Goal: Communication & Community: Answer question/provide support

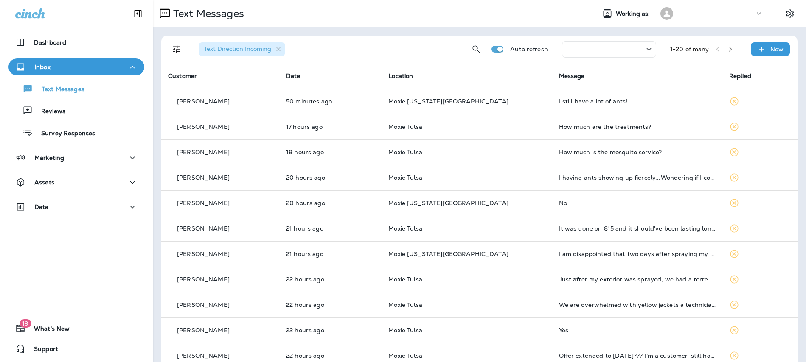
click at [756, 13] on icon at bounding box center [758, 13] width 8 height 8
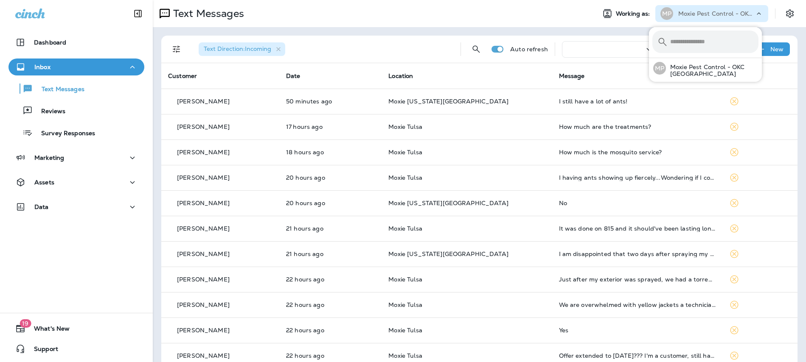
click at [626, 33] on div "Text Direction : Incoming Auto refresh 1 - 20 of many New Customer Date Locatio…" at bounding box center [479, 316] width 653 height 579
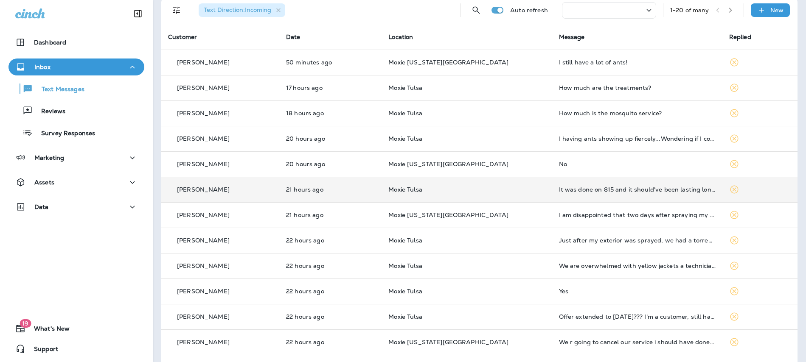
scroll to position [46, 0]
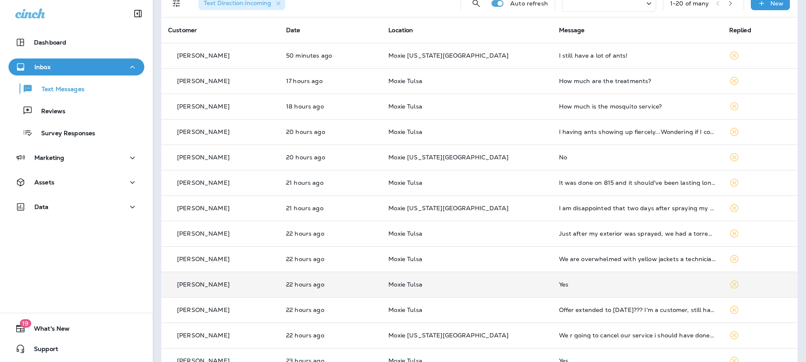
click at [509, 278] on td "Moxie Tulsa" at bounding box center [466, 284] width 170 height 25
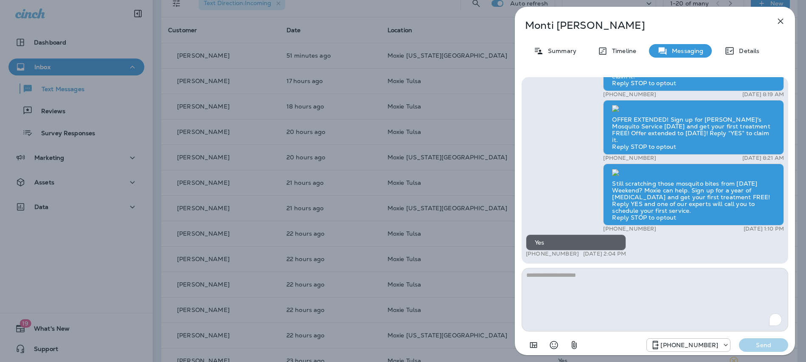
click at [355, 286] on div "[PERSON_NAME] Summary Timeline Messaging Details Still scratching those bites f…" at bounding box center [403, 181] width 806 height 362
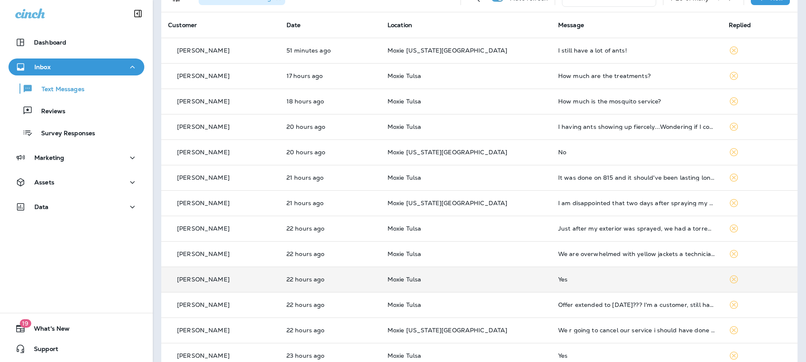
scroll to position [60, 0]
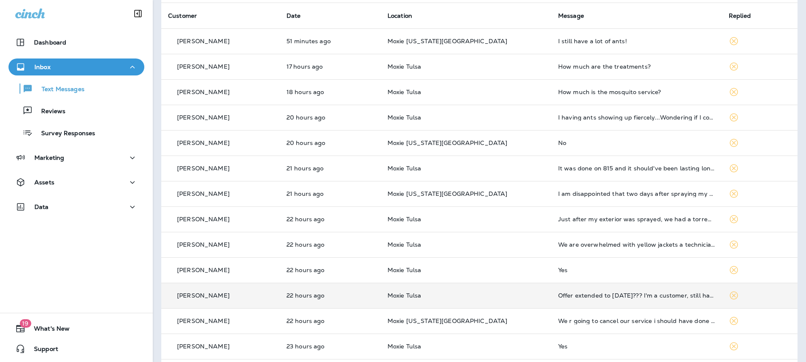
click at [482, 291] on td "Moxie Tulsa" at bounding box center [465, 295] width 171 height 25
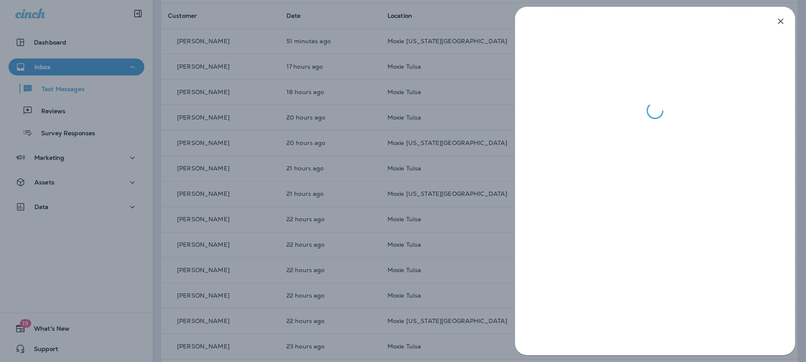
click at [462, 197] on div at bounding box center [403, 181] width 806 height 362
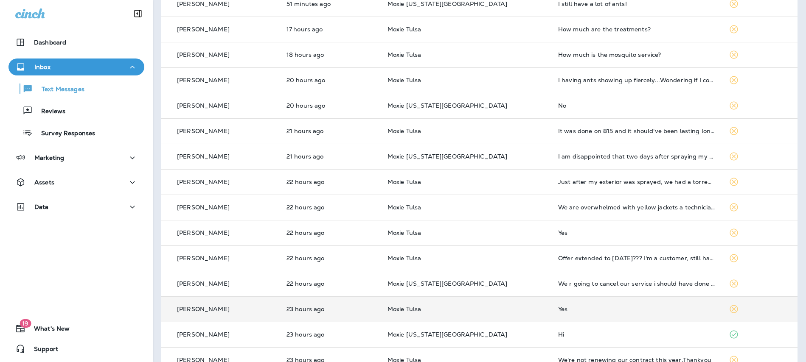
scroll to position [106, 0]
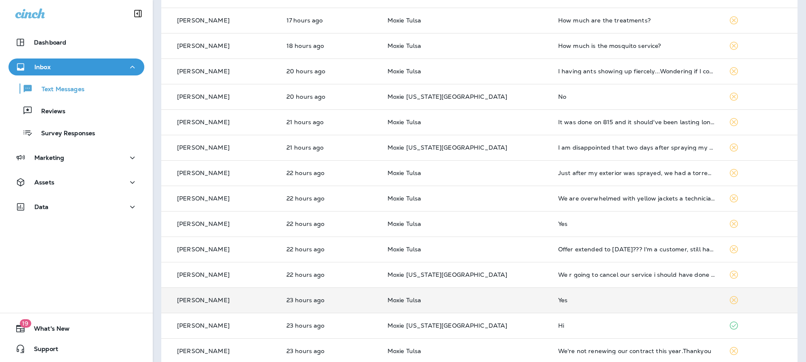
click at [474, 308] on td "Moxie Tulsa" at bounding box center [465, 300] width 171 height 25
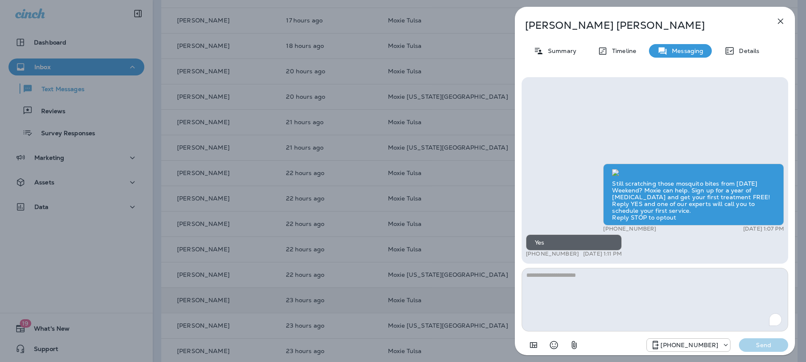
click at [474, 308] on div "[PERSON_NAME] Summary Timeline Messaging Details Still scratching those mosquit…" at bounding box center [403, 181] width 806 height 362
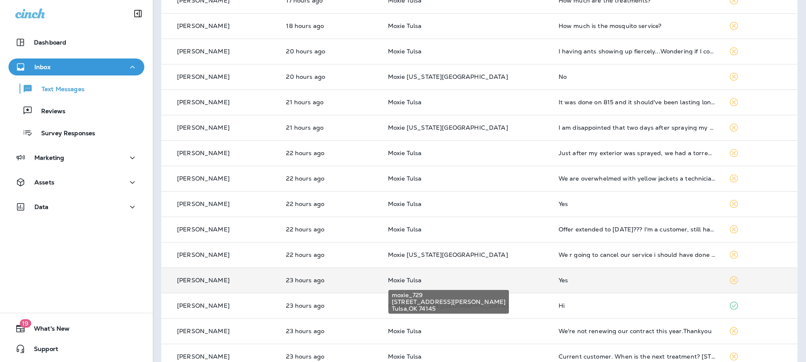
scroll to position [135, 0]
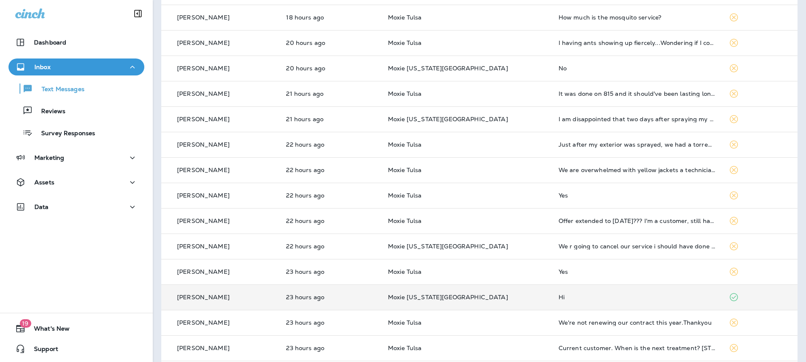
click at [478, 293] on td "Moxie [US_STATE][GEOGRAPHIC_DATA]" at bounding box center [466, 297] width 171 height 25
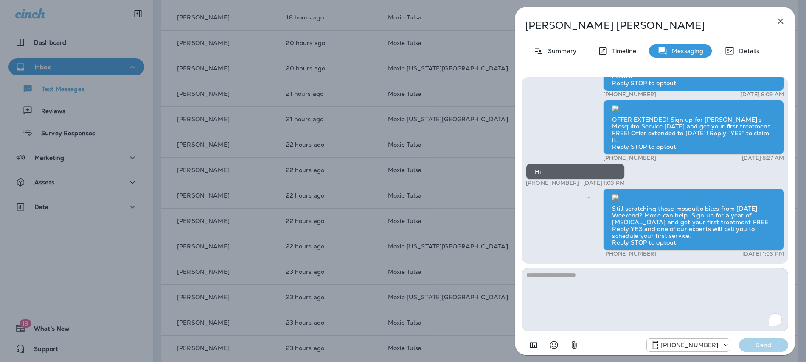
click at [486, 274] on div "[PERSON_NAME] Summary Timeline Messaging Details Still scratching those bites f…" at bounding box center [403, 181] width 806 height 362
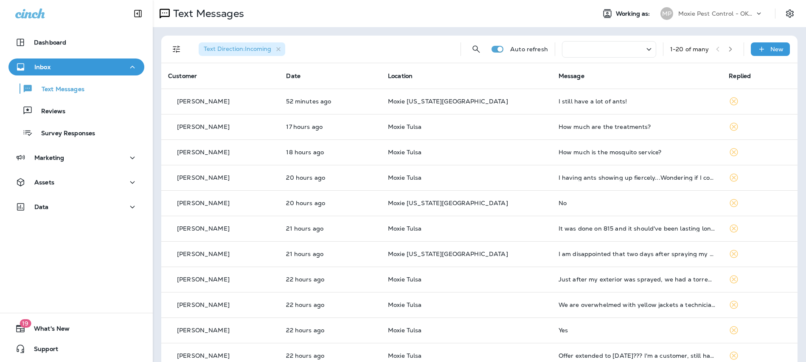
click at [670, 48] on div "1 - 20 of many" at bounding box center [689, 49] width 39 height 7
click at [643, 51] on icon at bounding box center [648, 49] width 10 height 11
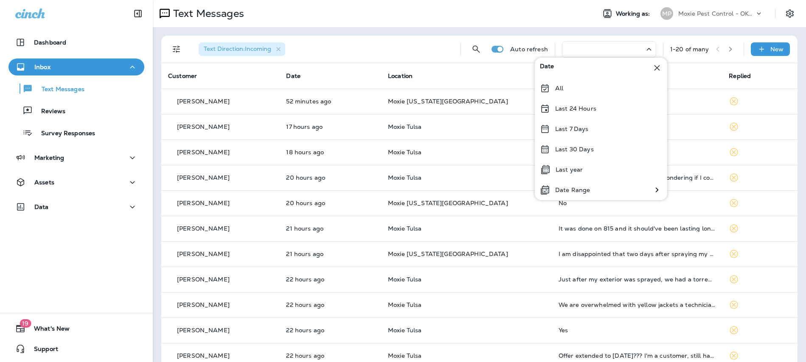
click at [660, 48] on div "Text Direction : Incoming Auto refresh 1 - 20 of many New" at bounding box center [481, 49] width 626 height 27
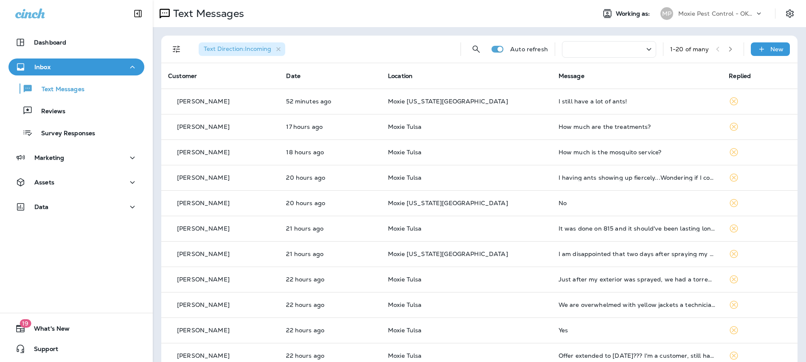
click at [633, 52] on div at bounding box center [609, 49] width 94 height 17
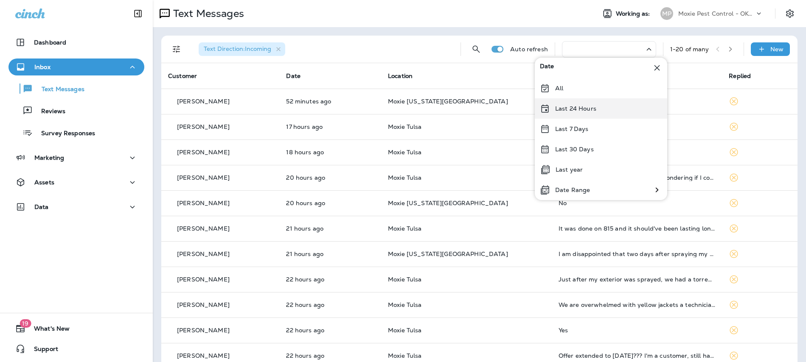
click at [597, 103] on div "Last 24 Hours" at bounding box center [600, 108] width 132 height 20
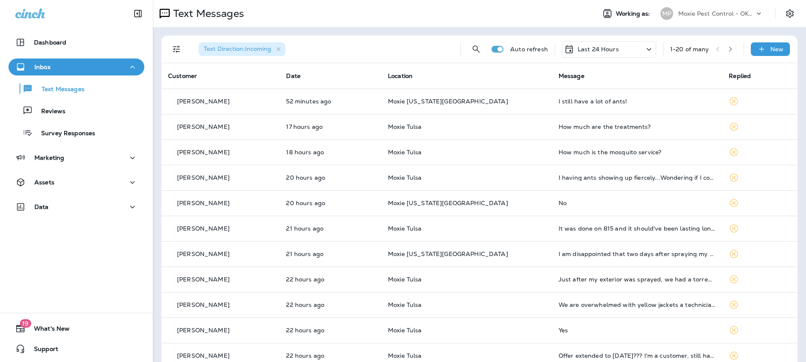
click at [590, 48] on p "Last 24 Hours" at bounding box center [597, 49] width 41 height 7
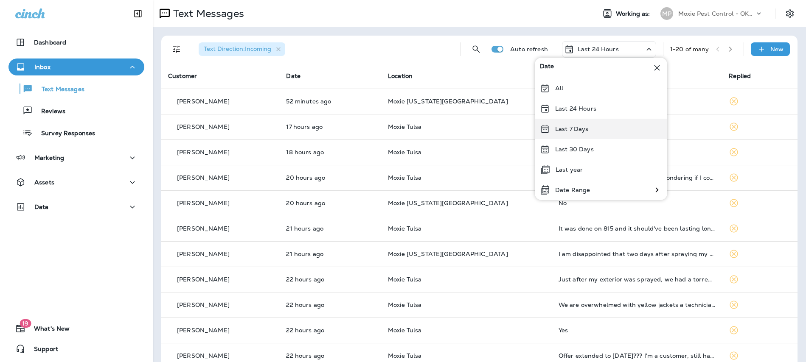
click at [585, 130] on p "Last 7 Days" at bounding box center [572, 129] width 34 height 7
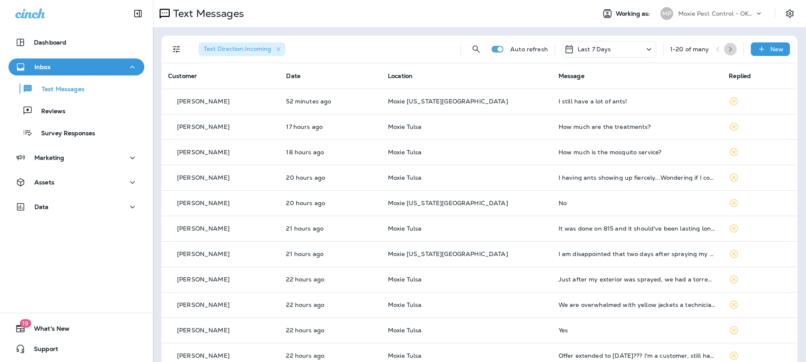
click at [727, 49] on icon "button" at bounding box center [730, 49] width 6 height 6
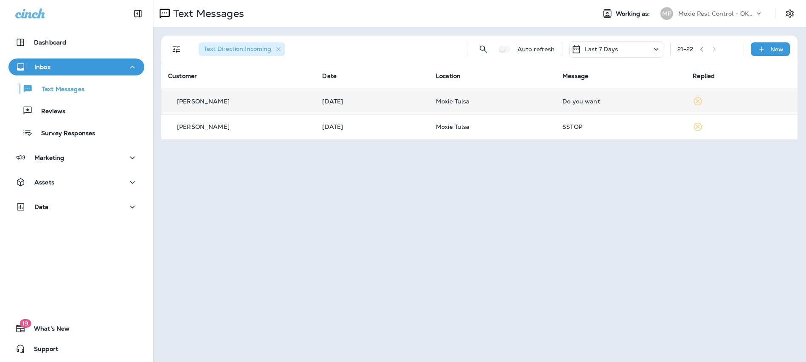
click at [488, 99] on p "Moxie Tulsa" at bounding box center [492, 101] width 113 height 7
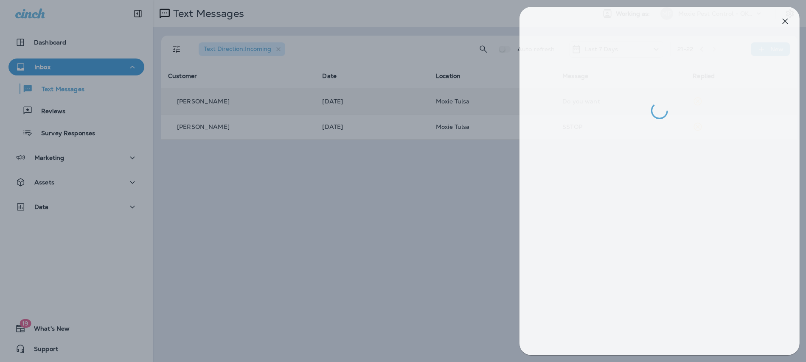
drag, startPoint x: 448, startPoint y: 160, endPoint x: 681, endPoint y: 13, distance: 275.5
click at [448, 160] on div at bounding box center [408, 181] width 806 height 362
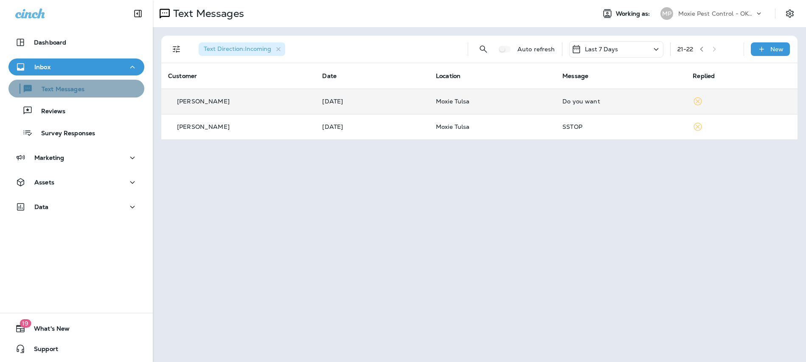
click at [95, 95] on div "Text Messages" at bounding box center [76, 88] width 129 height 13
click at [704, 48] on icon "button" at bounding box center [701, 49] width 6 height 6
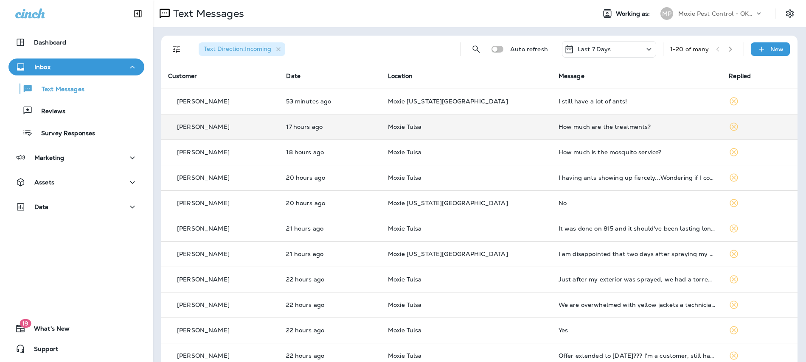
click at [558, 126] on div "How much are the treatments?" at bounding box center [636, 126] width 157 height 7
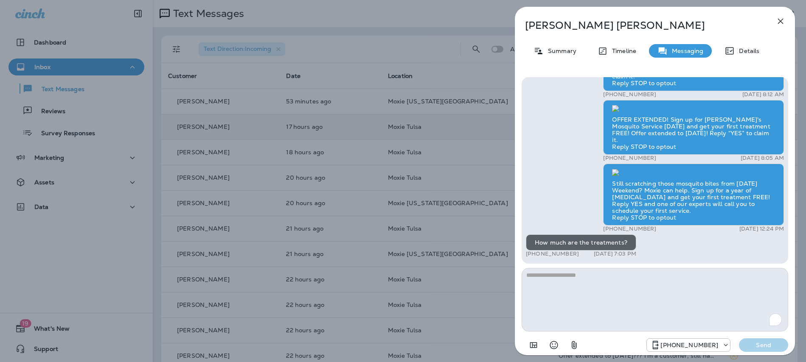
click at [434, 171] on div "[PERSON_NAME] Summary Timeline Messaging Details Still scratching those bites f…" at bounding box center [403, 181] width 806 height 362
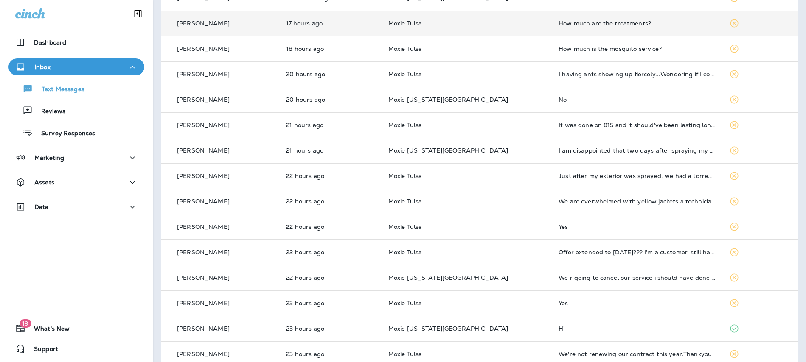
scroll to position [115, 0]
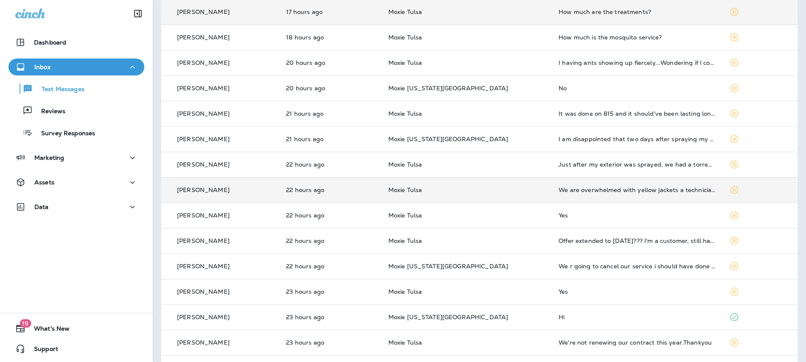
click at [496, 191] on p "Moxie Tulsa" at bounding box center [466, 190] width 157 height 7
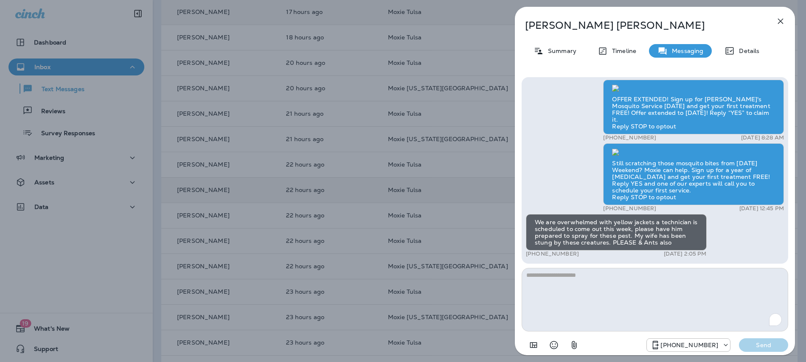
click at [457, 184] on div "[PERSON_NAME] Summary Timeline Messaging Details Still scratching those bites f…" at bounding box center [403, 181] width 806 height 362
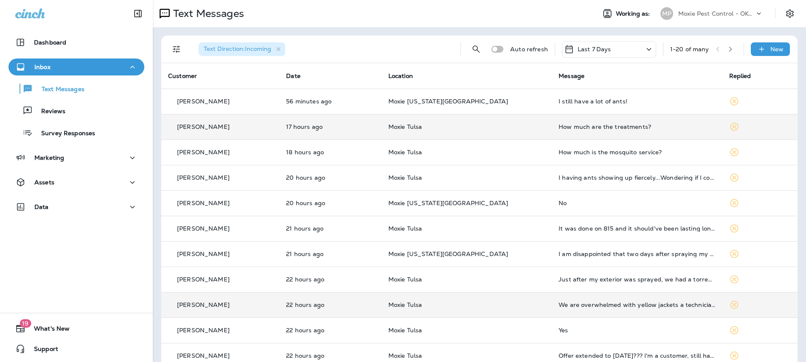
click at [728, 50] on icon "button" at bounding box center [729, 49] width 3 height 5
